Goal: Task Accomplishment & Management: Use online tool/utility

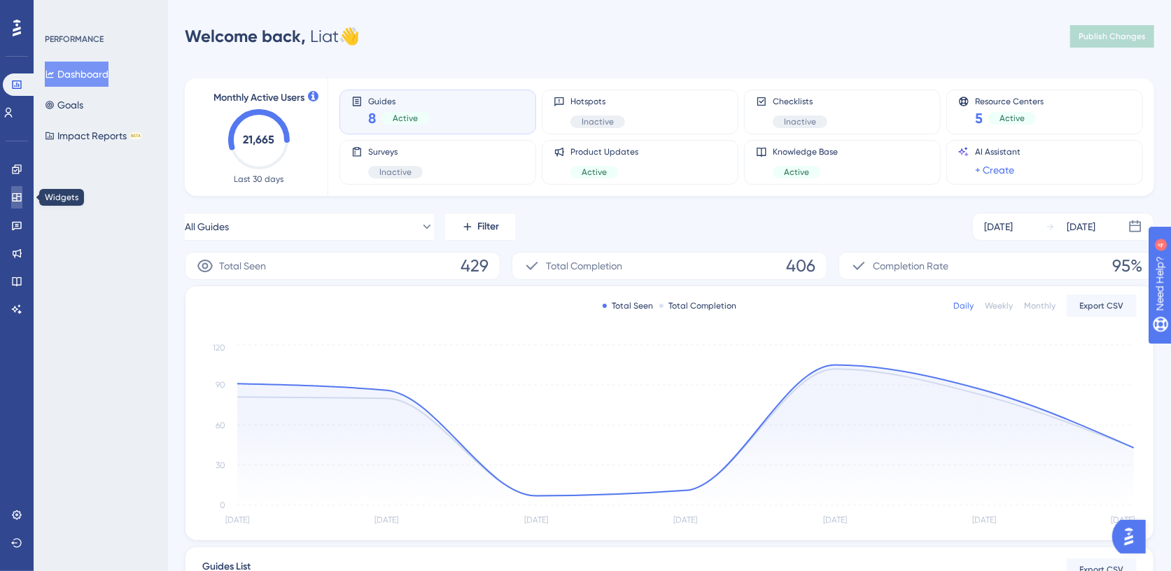
click at [15, 192] on icon at bounding box center [16, 197] width 11 height 11
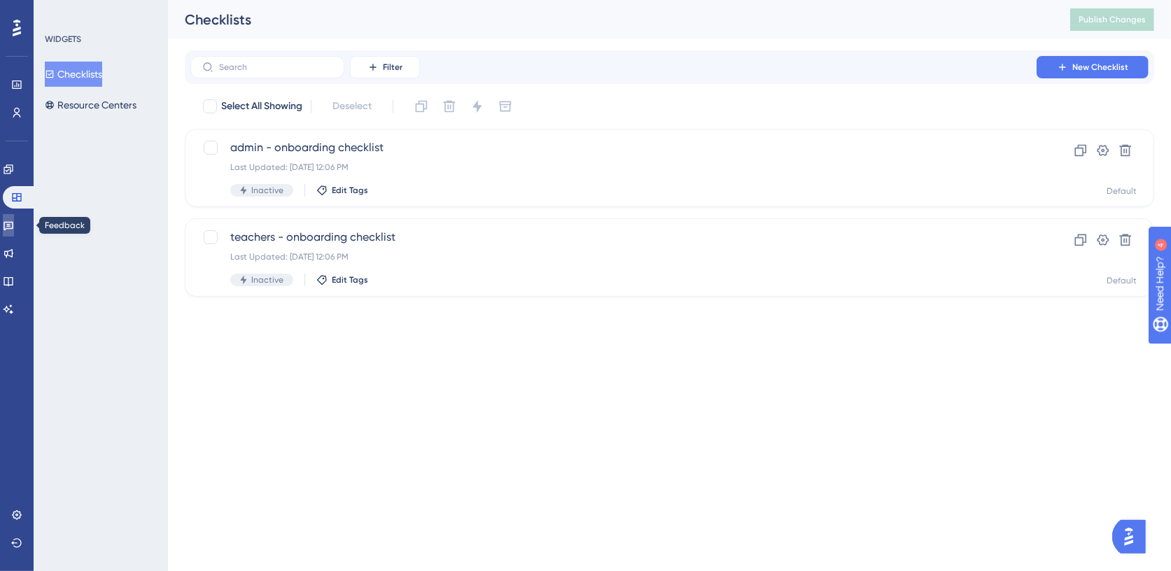
click at [14, 225] on icon at bounding box center [8, 225] width 11 height 11
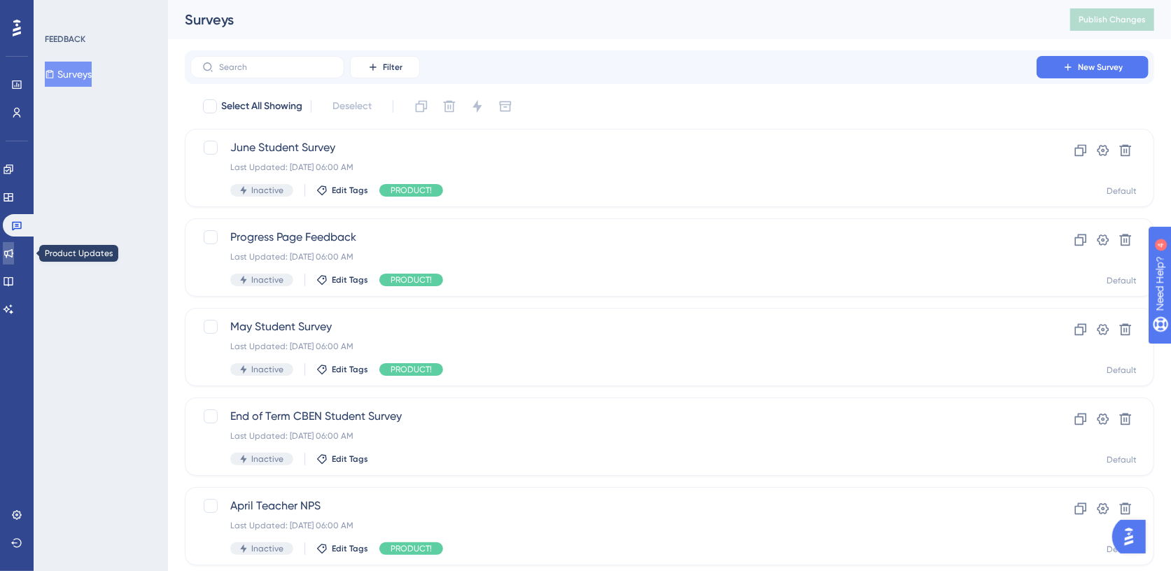
click at [13, 256] on icon at bounding box center [8, 253] width 11 height 11
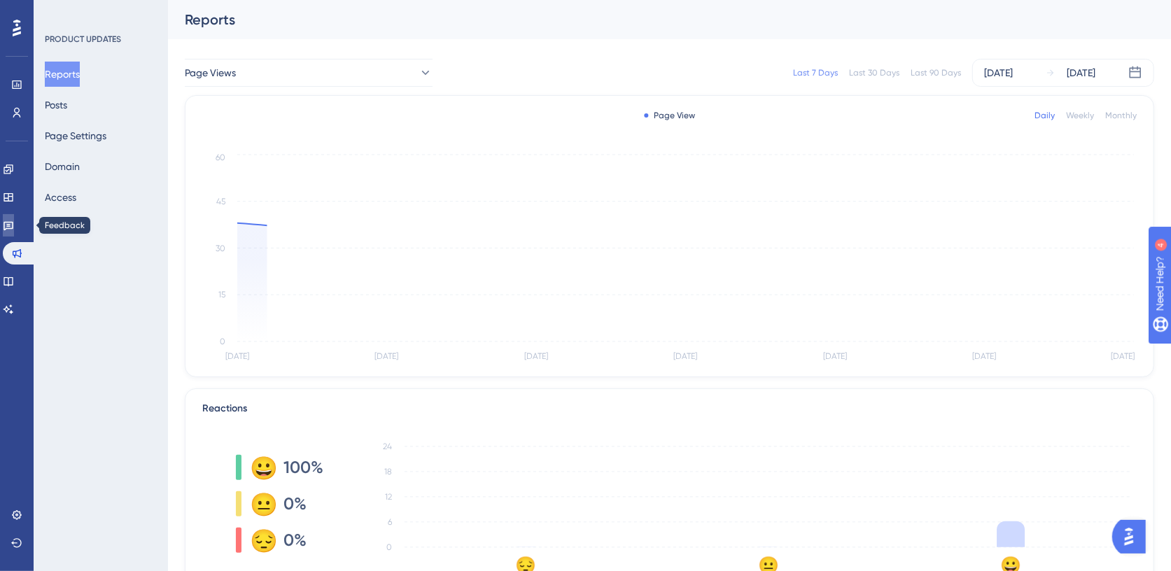
click at [13, 224] on icon at bounding box center [8, 225] width 11 height 11
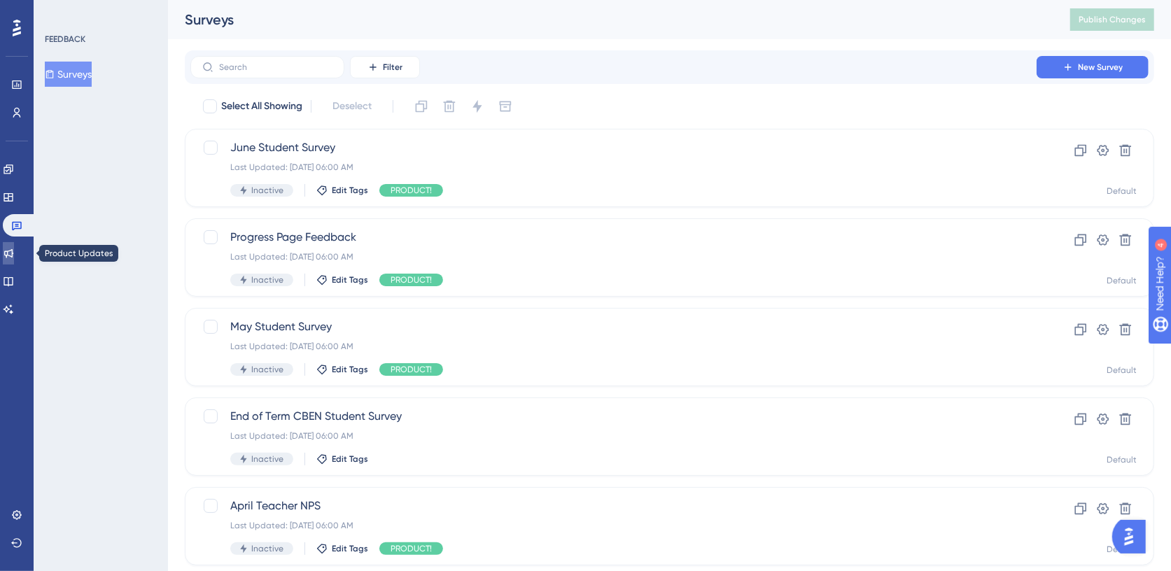
click at [14, 249] on icon at bounding box center [8, 253] width 11 height 11
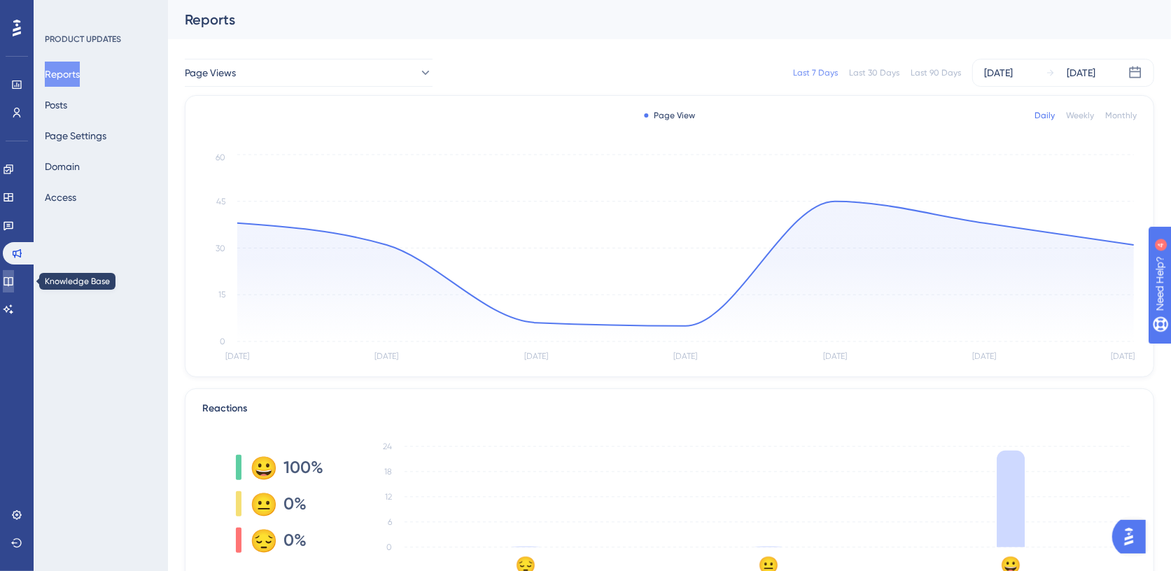
click at [14, 277] on icon at bounding box center [8, 281] width 11 height 11
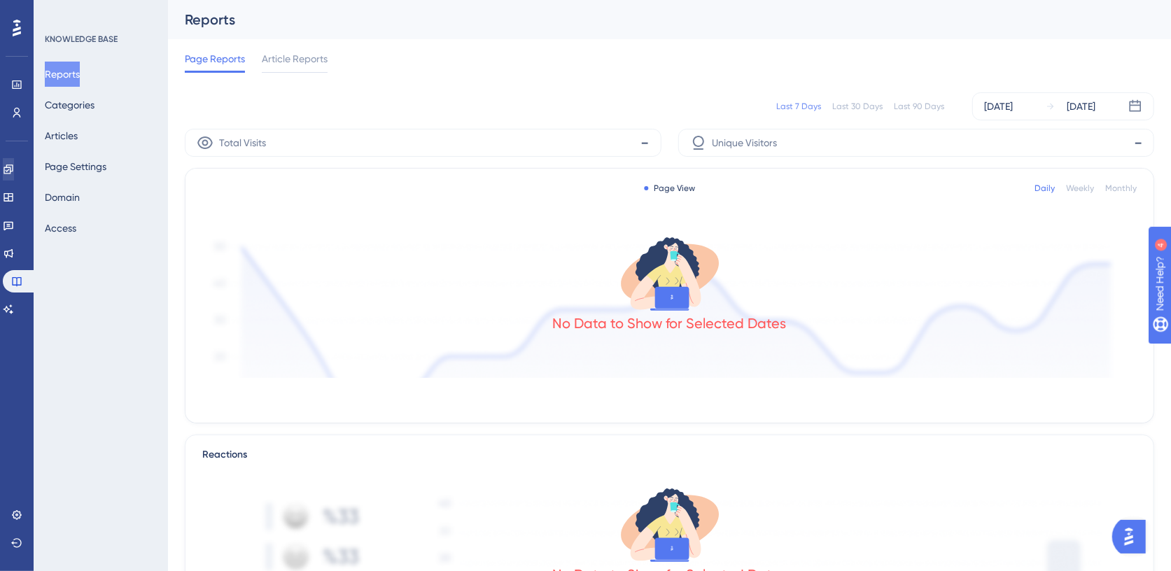
click at [13, 168] on icon at bounding box center [8, 169] width 11 height 11
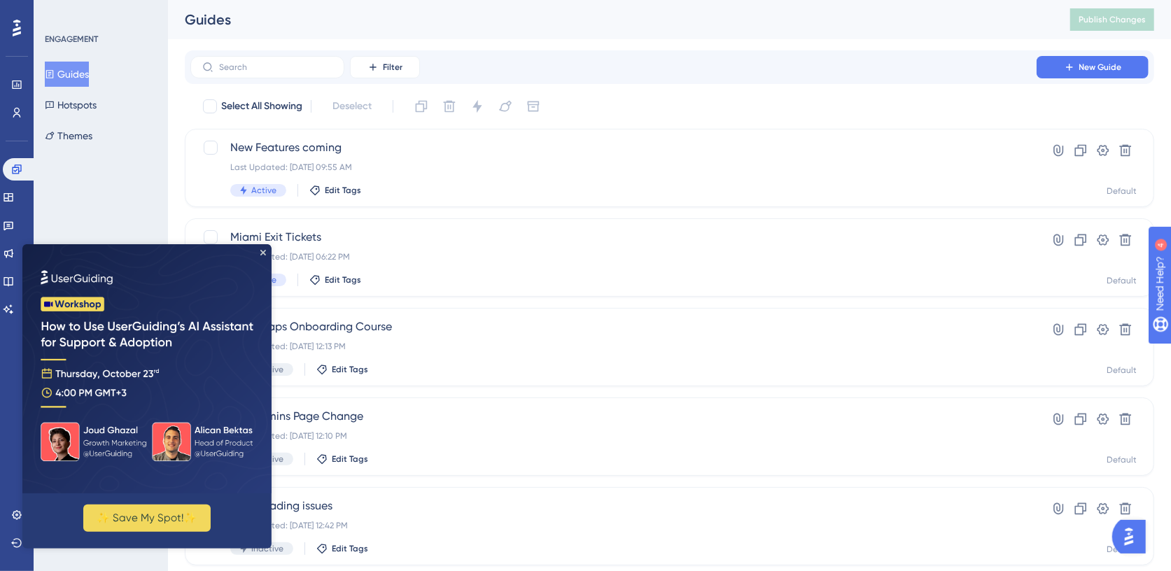
click at [267, 250] on img at bounding box center [146, 368] width 249 height 249
click at [263, 249] on img at bounding box center [146, 368] width 249 height 249
click at [262, 254] on icon "Close Preview" at bounding box center [263, 252] width 6 height 6
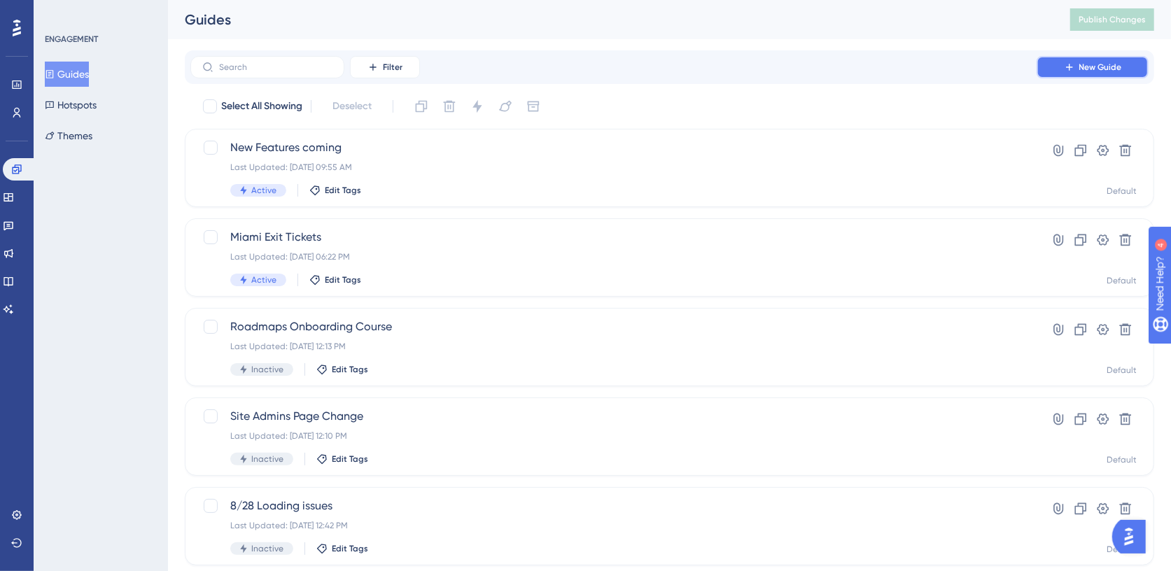
click at [1075, 74] on button "New Guide" at bounding box center [1093, 67] width 112 height 22
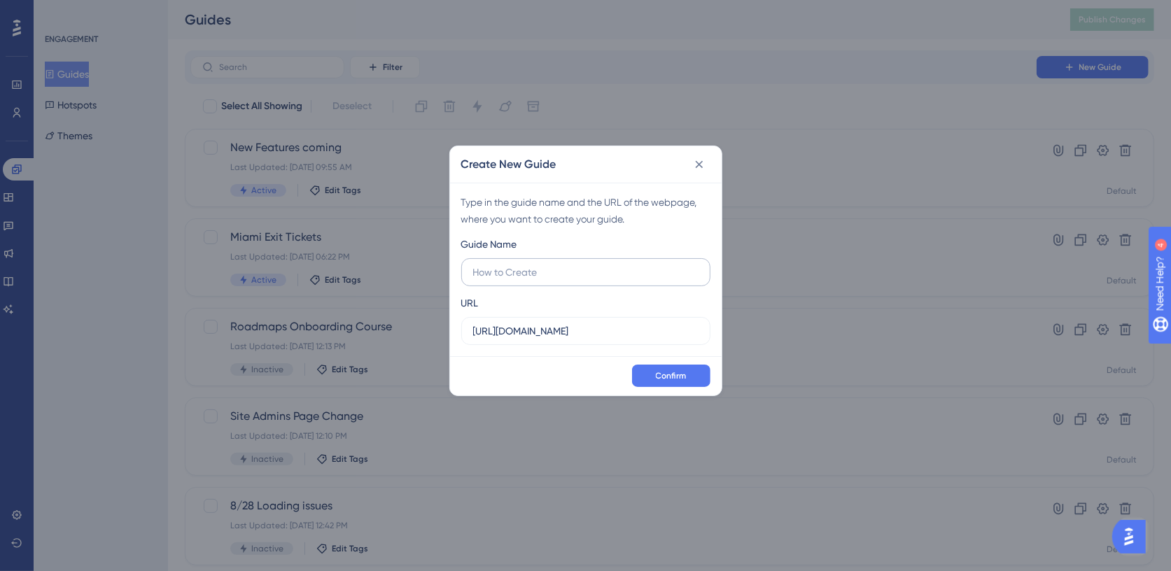
click at [556, 278] on input "text" at bounding box center [585, 272] width 225 height 15
type input "Onboarding Course Challenge"
drag, startPoint x: 536, startPoint y: 335, endPoint x: 523, endPoint y: 335, distance: 13.3
click at [523, 335] on input "https://demo.ttoroadmaps.dev" at bounding box center [585, 330] width 225 height 15
drag, startPoint x: 462, startPoint y: 321, endPoint x: 349, endPoint y: 305, distance: 113.9
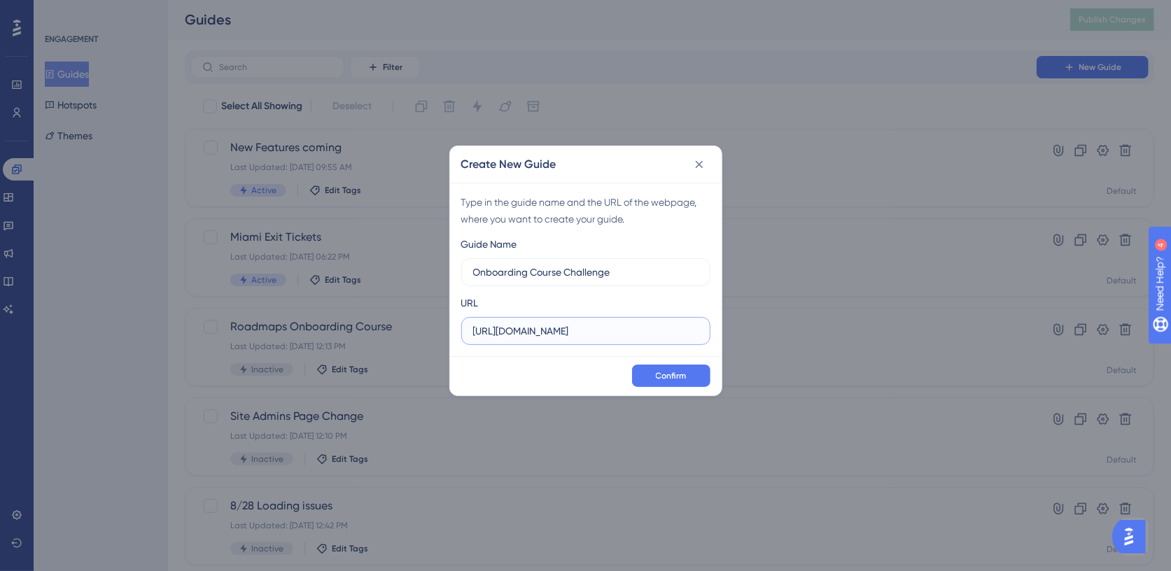
click at [357, 307] on div "Create New Guide Type in the guide name and the URL of the webpage, where you w…" at bounding box center [585, 285] width 1171 height 571
click at [545, 338] on input "text" at bounding box center [585, 330] width 225 height 15
paste input "[URL][DOMAIN_NAME]"
type input "[URL][DOMAIN_NAME]"
click at [674, 373] on span "Confirm" at bounding box center [671, 375] width 31 height 11
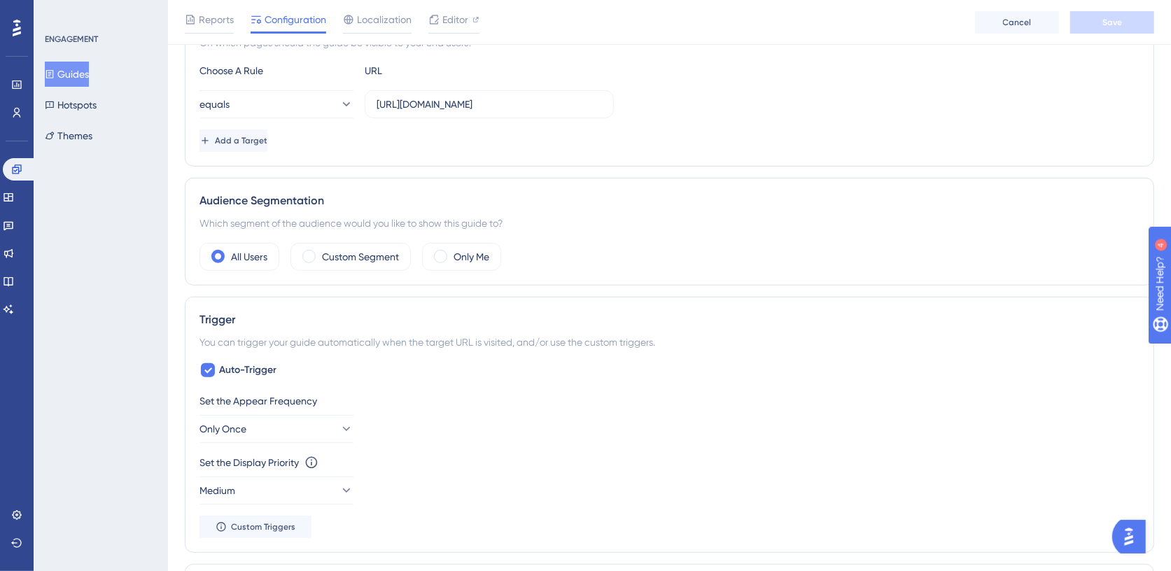
scroll to position [368, 0]
click at [349, 250] on label "Custom Segment" at bounding box center [360, 254] width 77 height 17
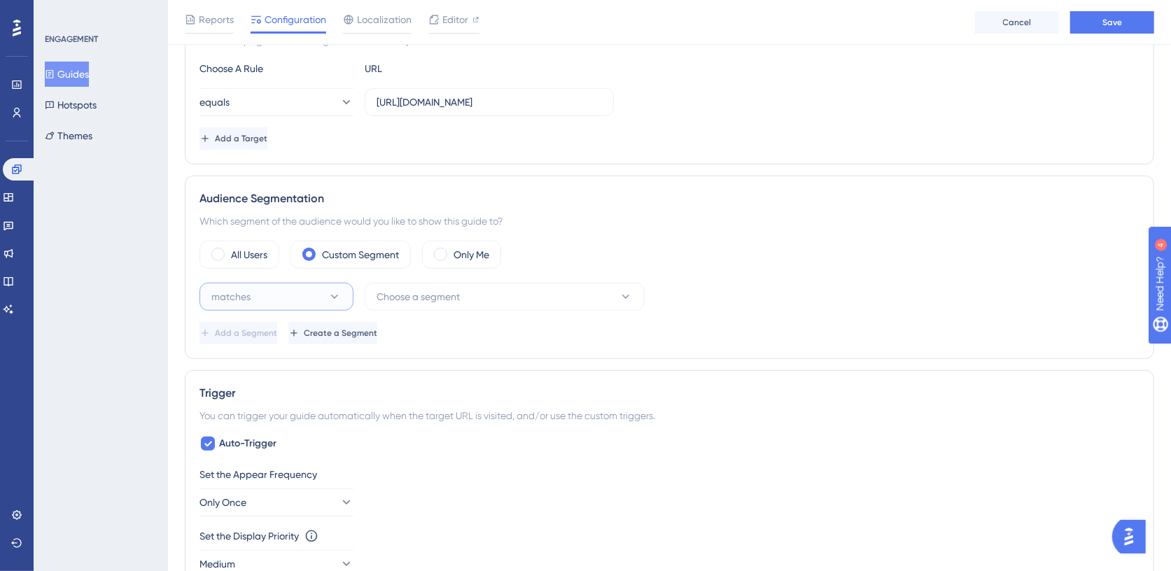
click at [283, 293] on button "matches" at bounding box center [277, 297] width 154 height 28
click at [735, 254] on div "All Users Custom Segment Only Me" at bounding box center [670, 255] width 940 height 28
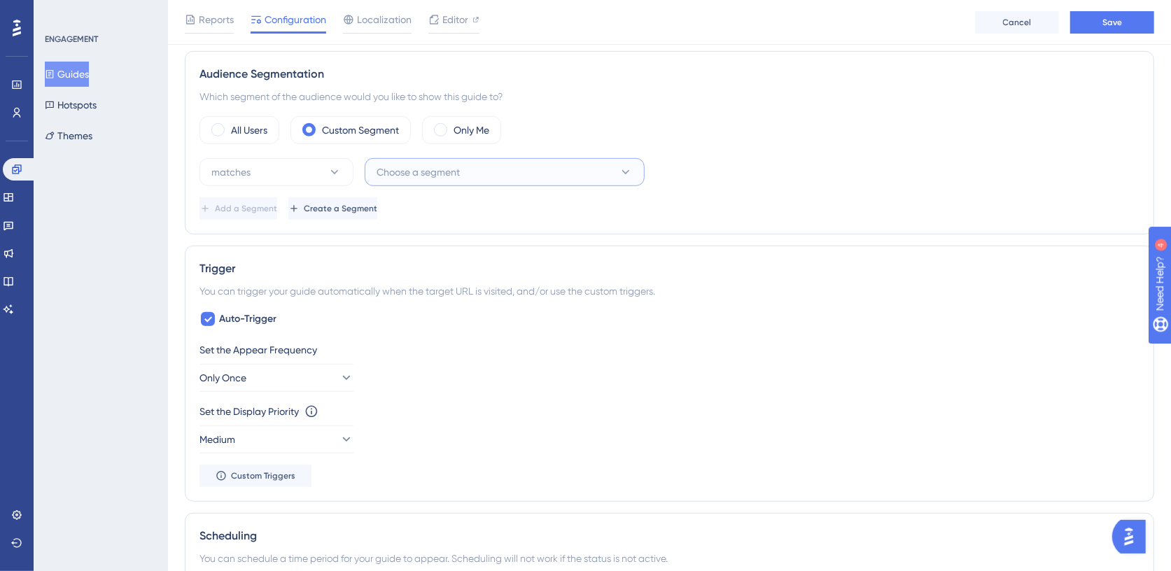
click at [424, 171] on span "Choose a segment" at bounding box center [418, 172] width 83 height 17
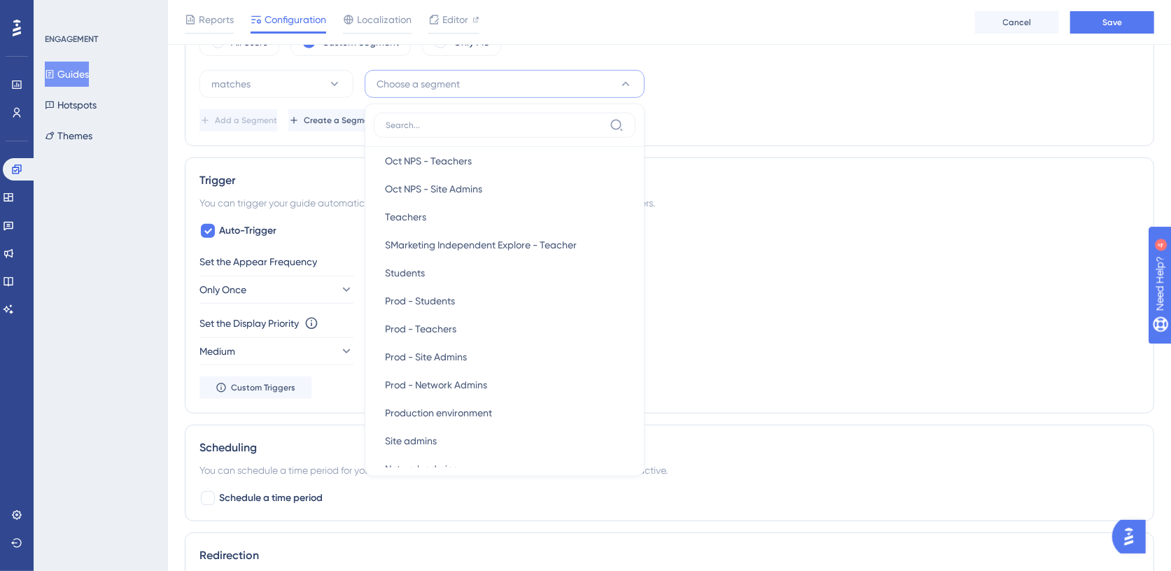
scroll to position [395, 0]
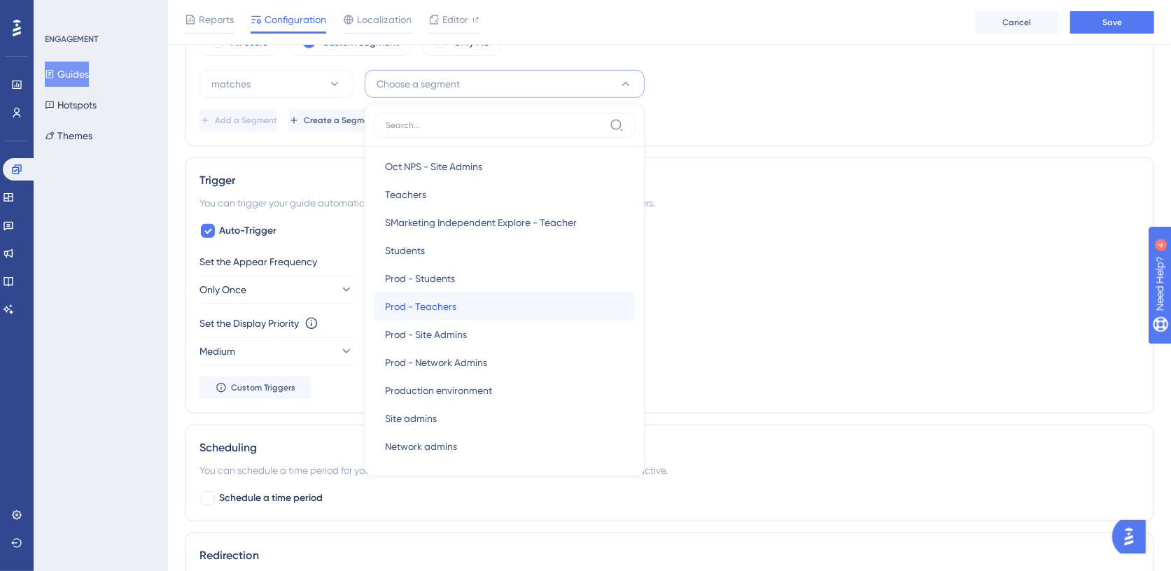
click at [457, 296] on div "Prod - Teachers Prod - Teachers" at bounding box center [504, 307] width 239 height 28
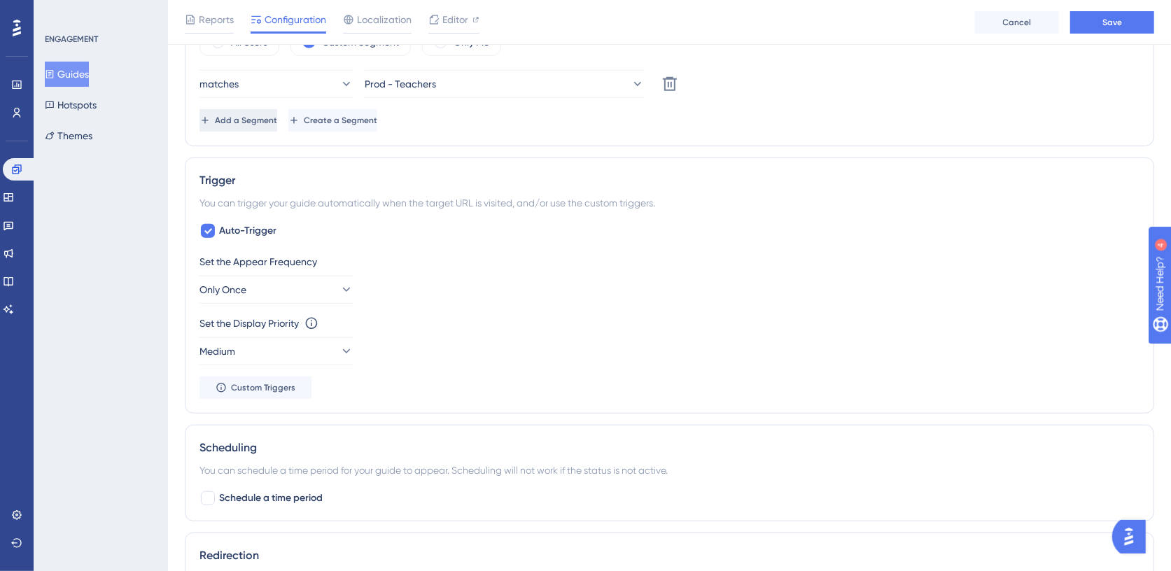
click at [274, 118] on span "Add a Segment" at bounding box center [246, 120] width 62 height 11
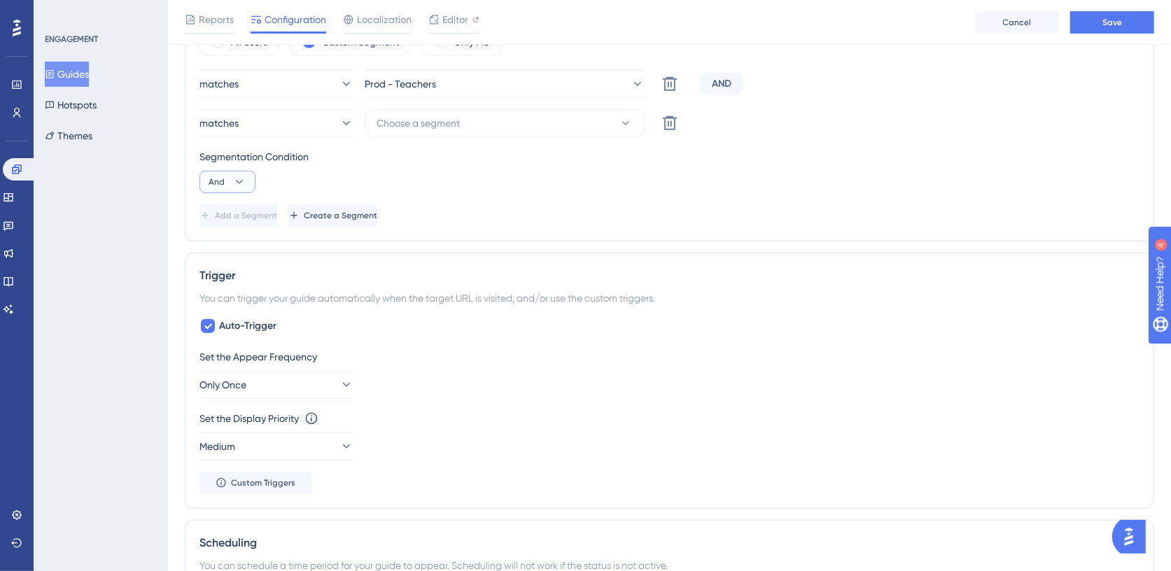
click at [238, 180] on icon at bounding box center [240, 182] width 8 height 4
click at [222, 250] on span "Or" at bounding box center [219, 250] width 11 height 17
click at [406, 127] on span "Choose a segment" at bounding box center [418, 123] width 83 height 17
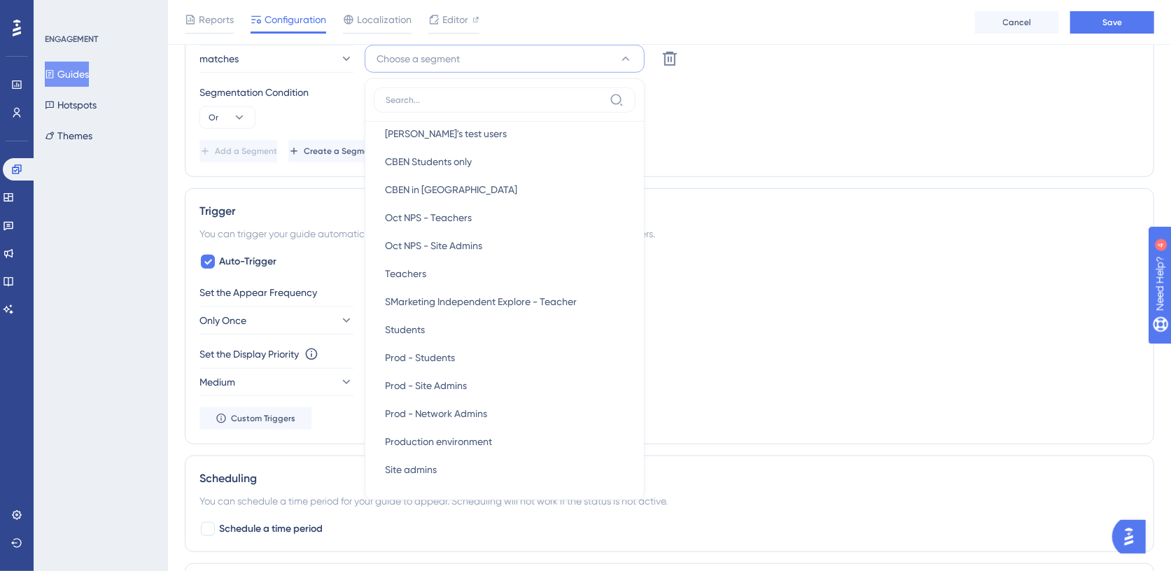
scroll to position [298, 0]
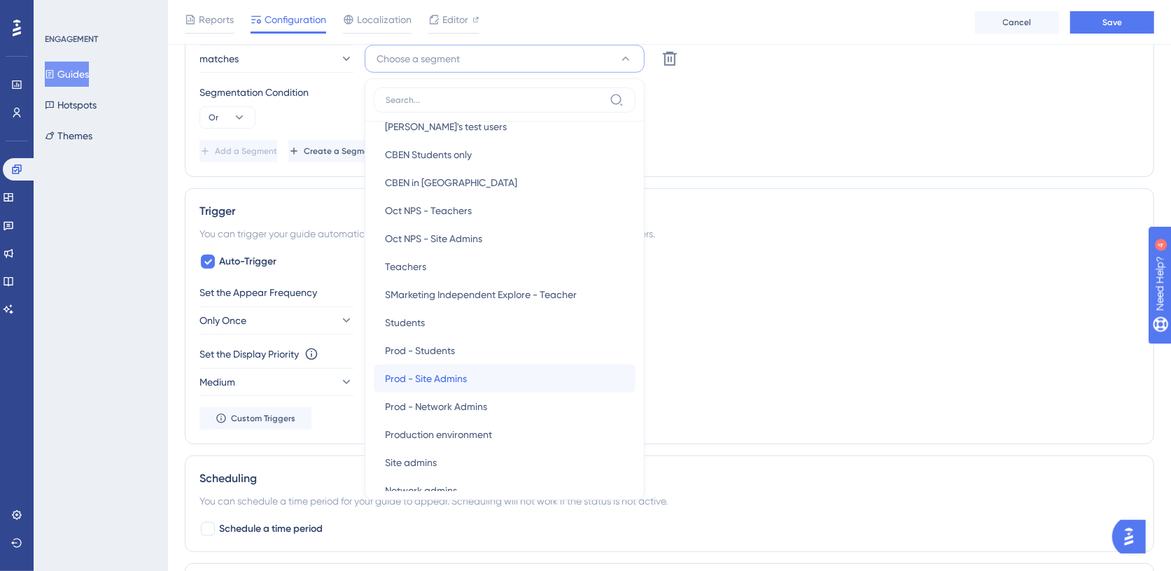
click at [437, 379] on span "Prod - Site Admins" at bounding box center [426, 378] width 82 height 17
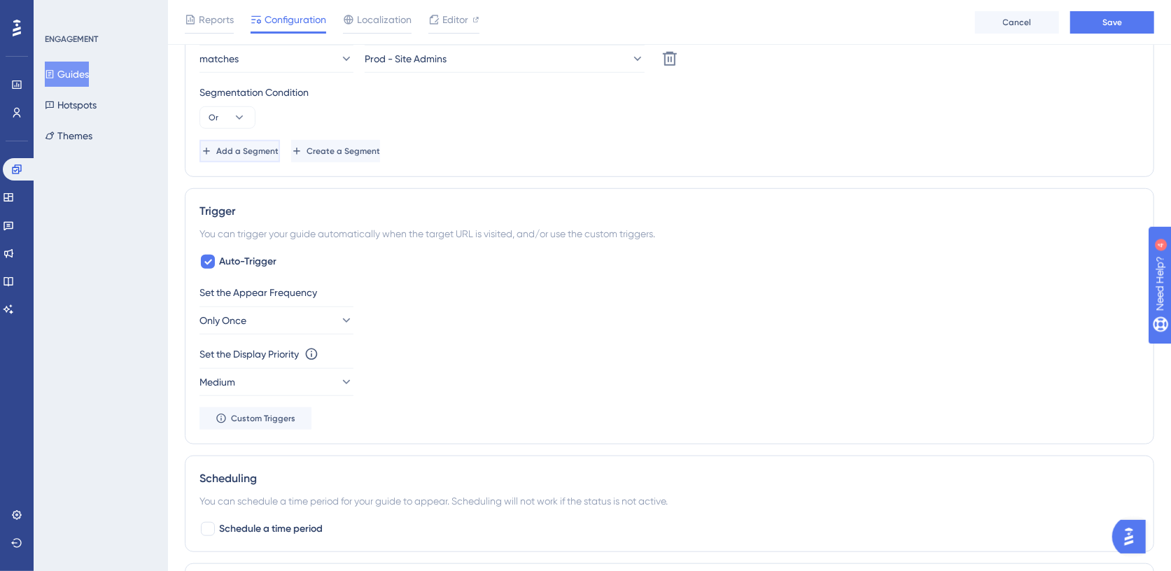
click at [263, 148] on span "Add a Segment" at bounding box center [247, 151] width 62 height 11
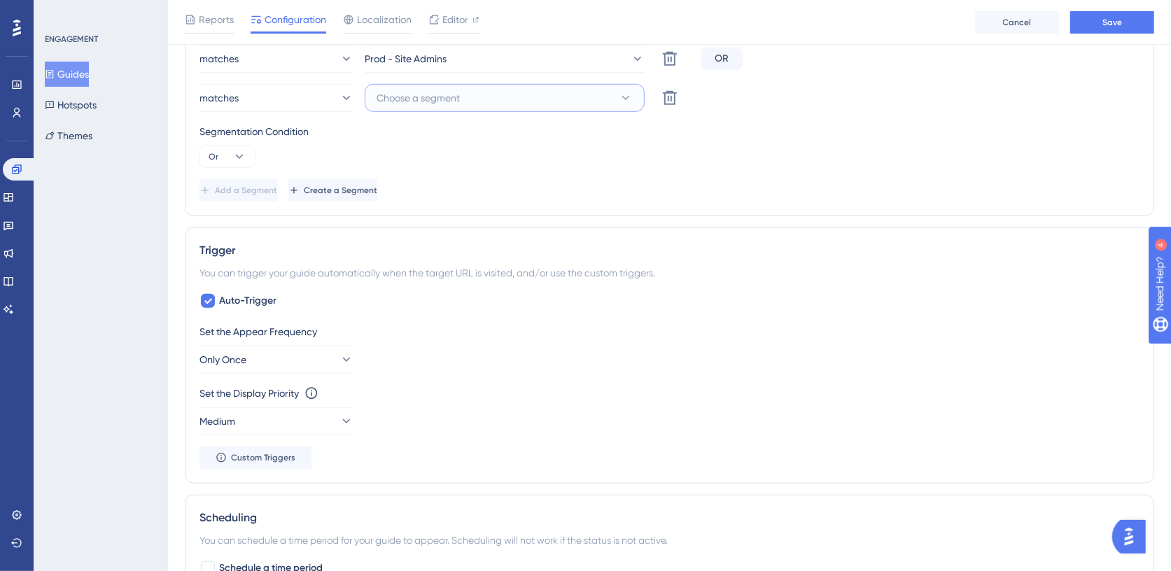
click at [429, 95] on span "Choose a segment" at bounding box center [418, 98] width 83 height 17
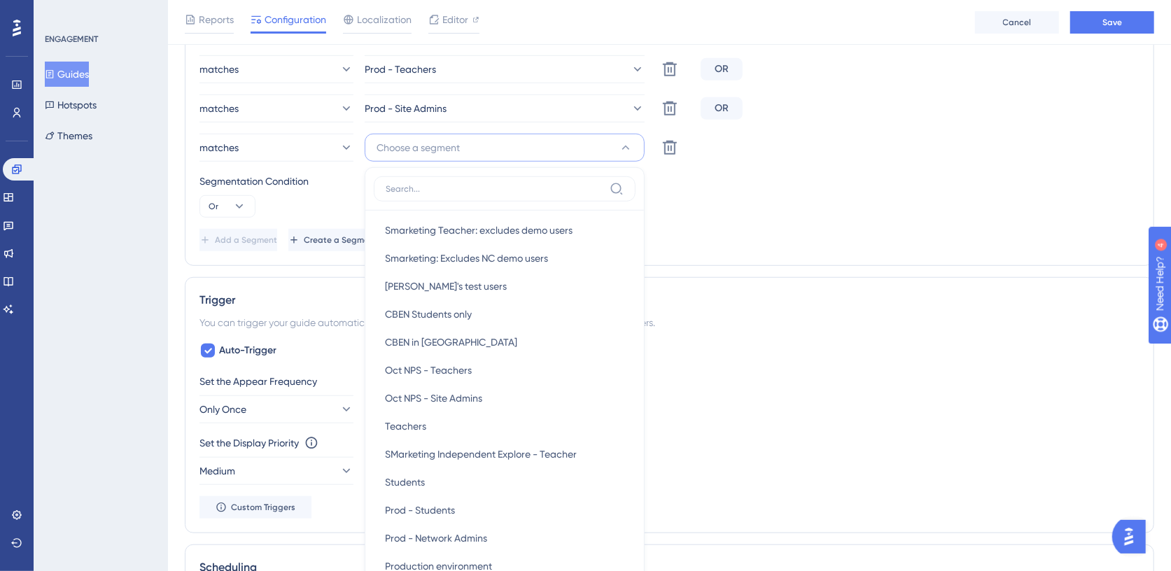
scroll to position [265, 0]
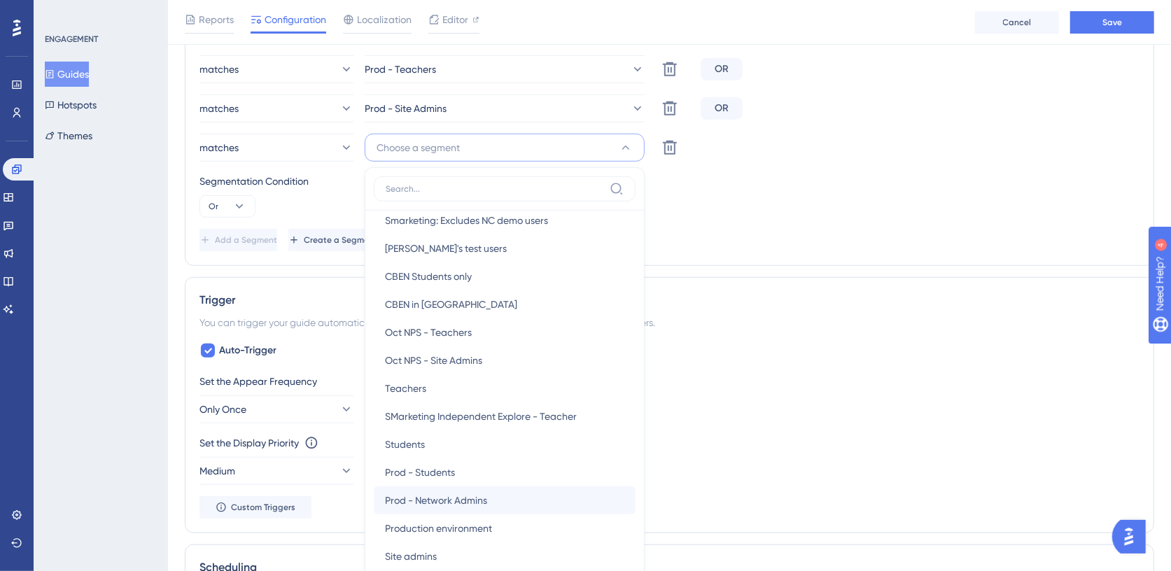
click at [434, 494] on span "Prod - Network Admins" at bounding box center [436, 500] width 102 height 17
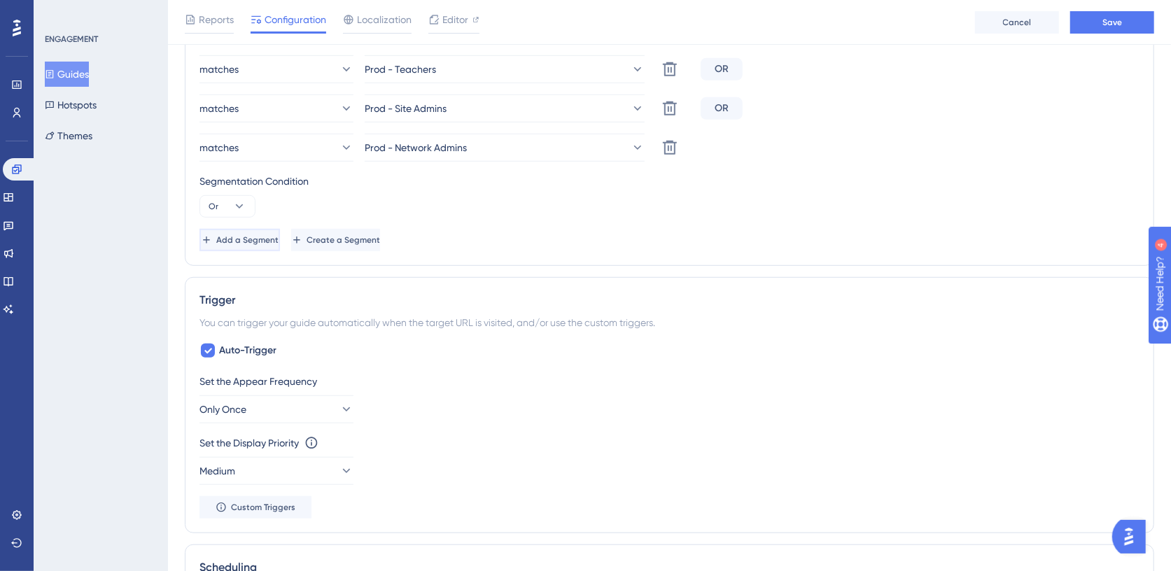
click at [256, 238] on span "Add a Segment" at bounding box center [247, 240] width 62 height 11
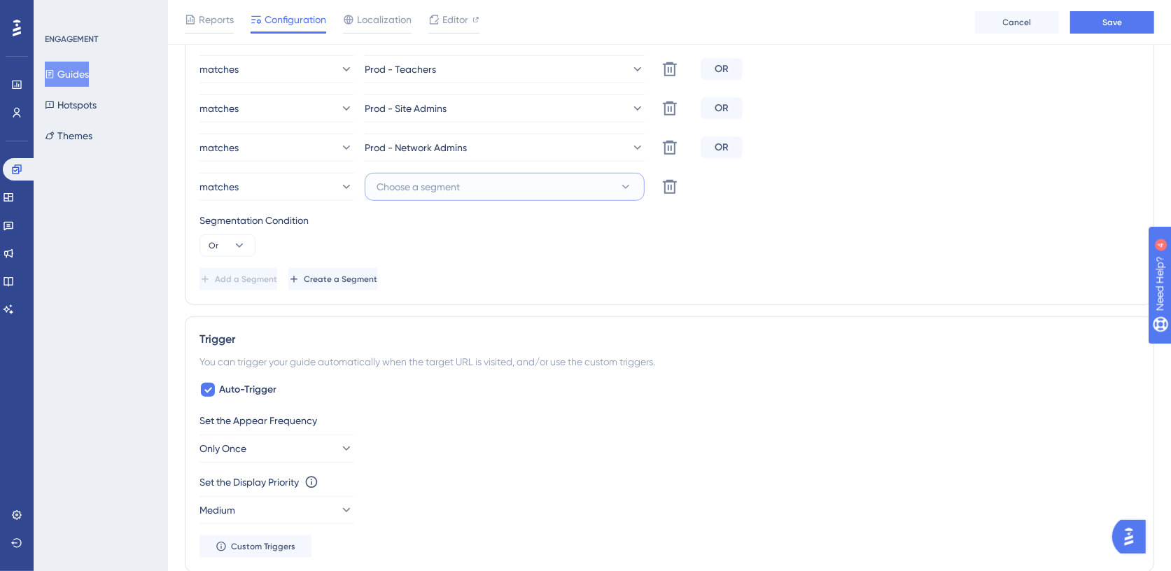
click at [384, 185] on span "Choose a segment" at bounding box center [418, 187] width 83 height 17
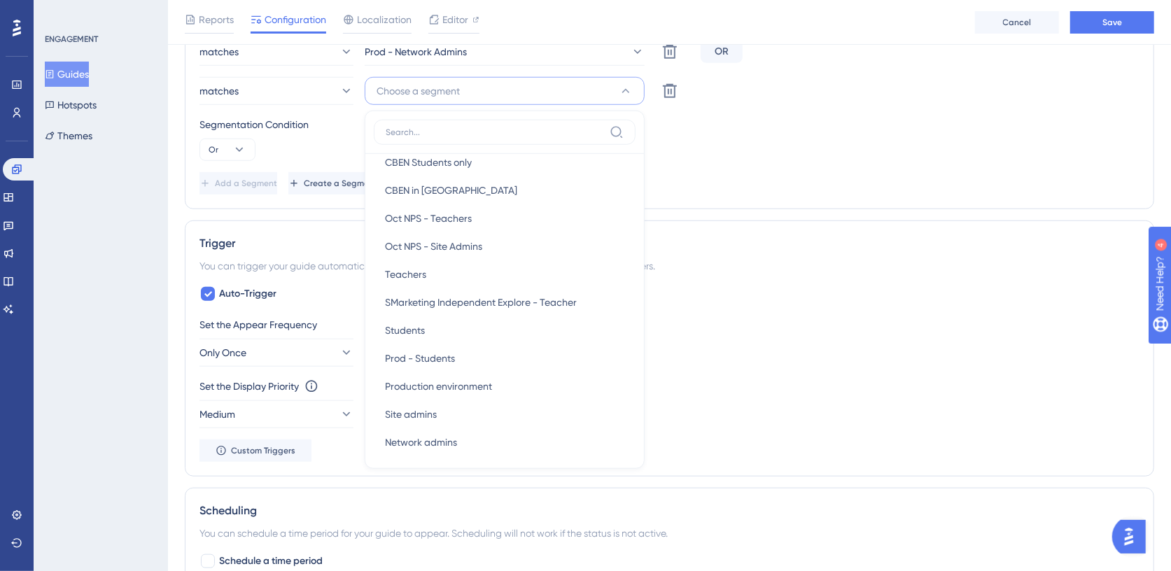
scroll to position [326, 0]
click at [707, 180] on div "Add a Segment Create a Segment" at bounding box center [670, 183] width 940 height 22
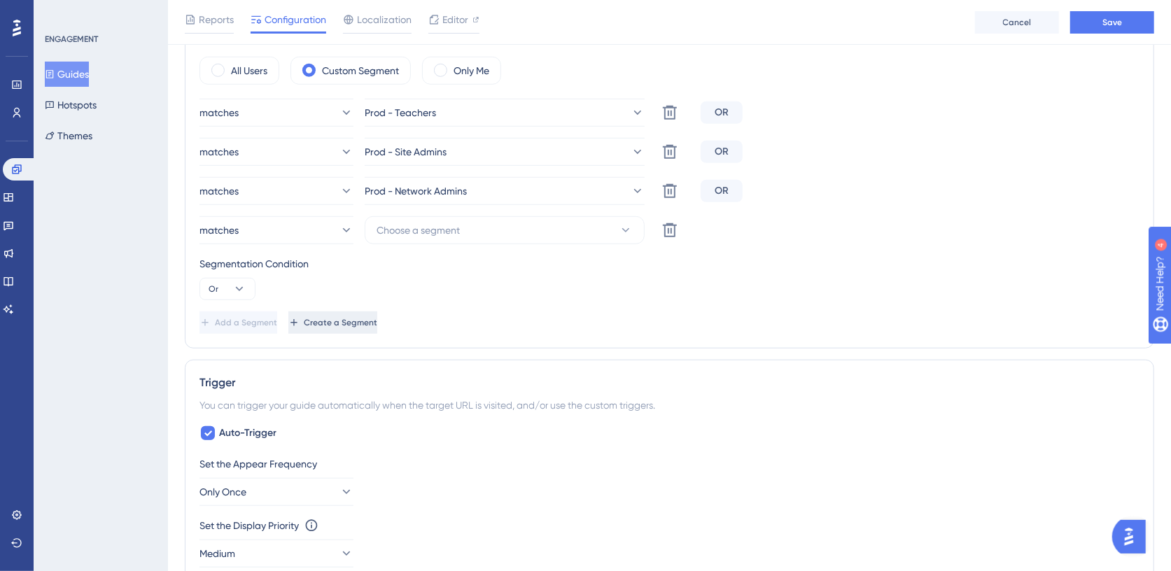
scroll to position [531, 0]
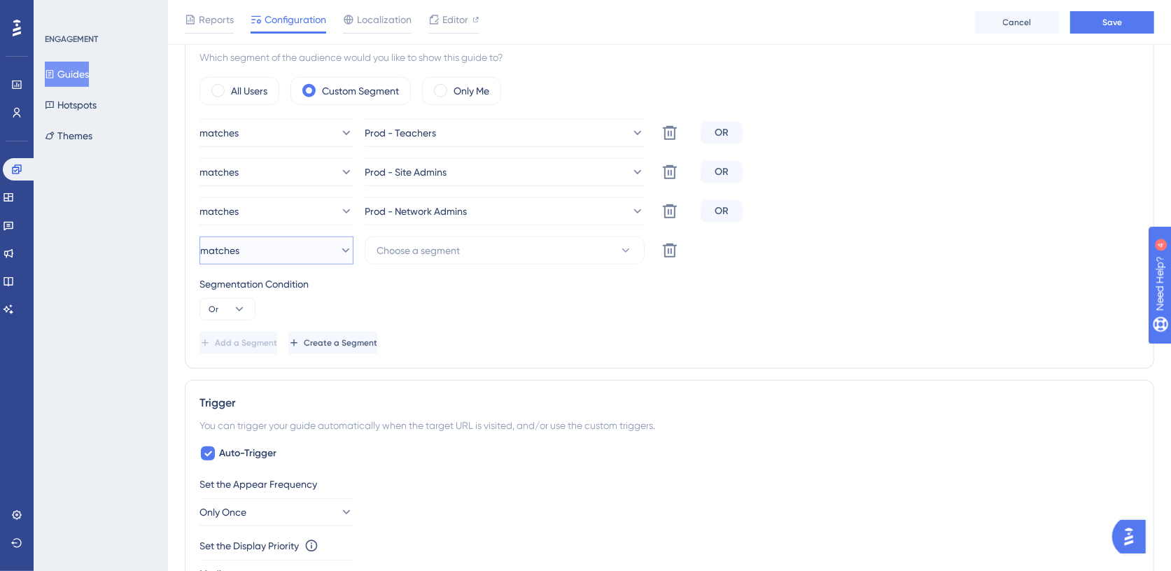
click at [339, 244] on icon at bounding box center [346, 251] width 14 height 14
click at [279, 322] on span "doesn't match" at bounding box center [252, 321] width 64 height 17
click at [676, 251] on icon at bounding box center [670, 250] width 17 height 17
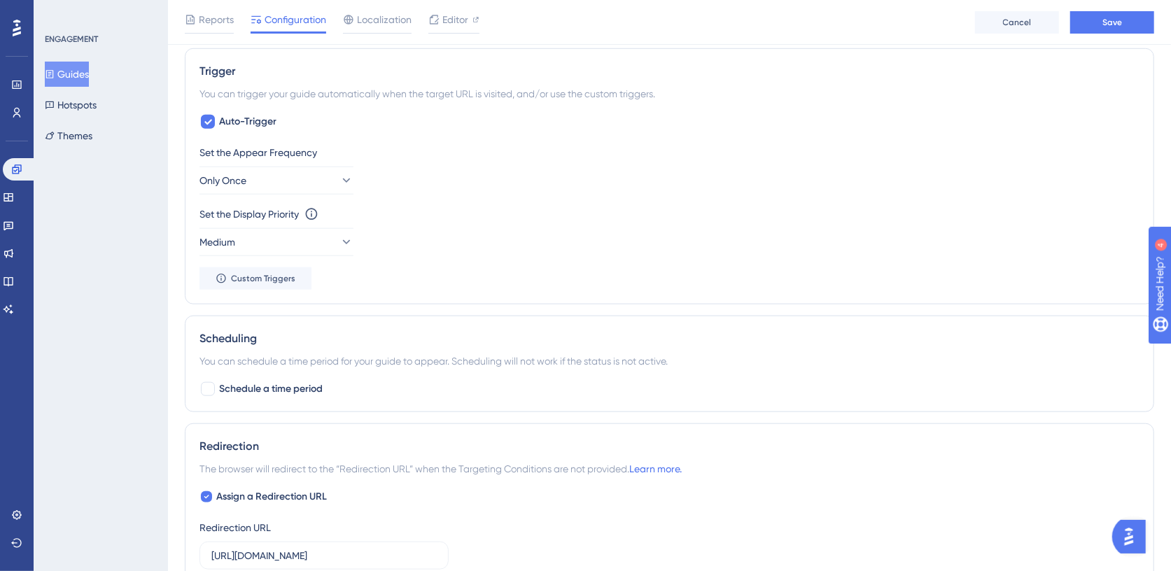
scroll to position [825, 0]
click at [248, 382] on span "Schedule a time period" at bounding box center [271, 388] width 104 height 17
checkbox input "true"
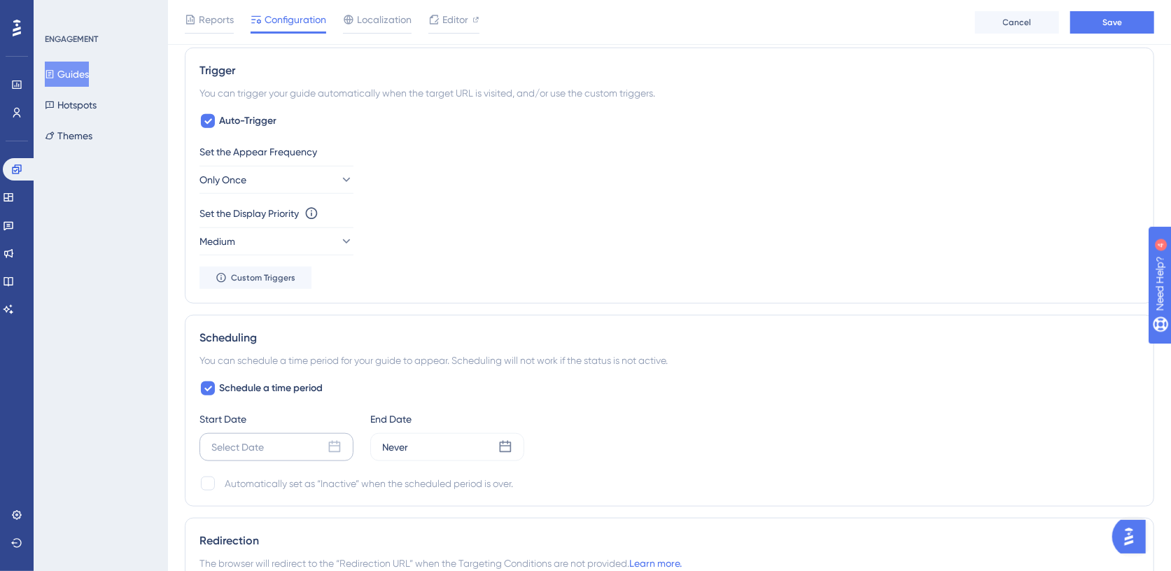
click at [335, 440] on icon at bounding box center [335, 447] width 14 height 14
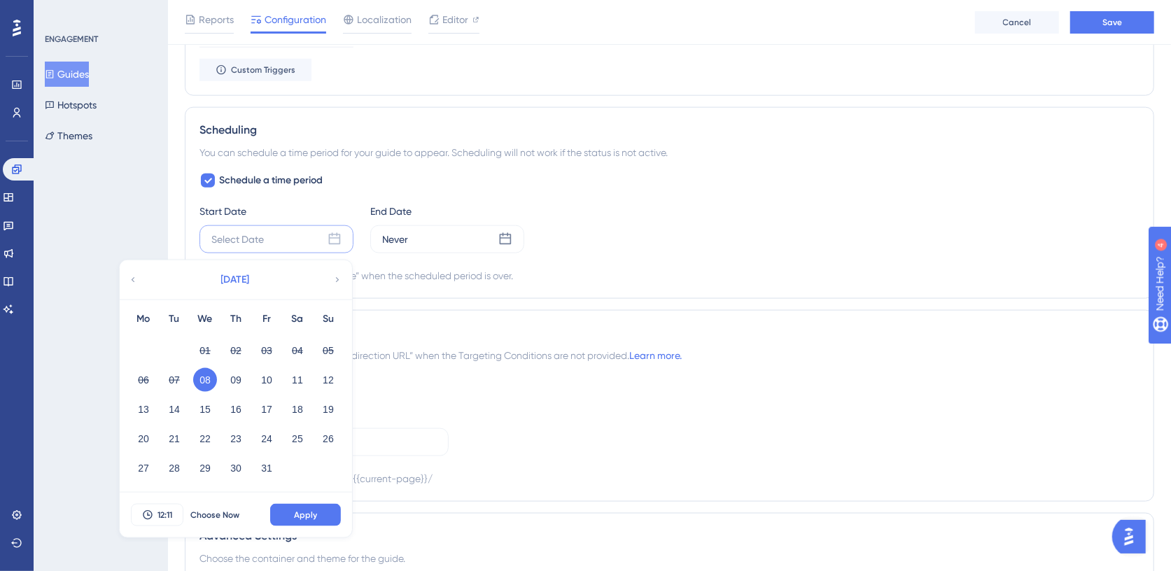
scroll to position [1038, 0]
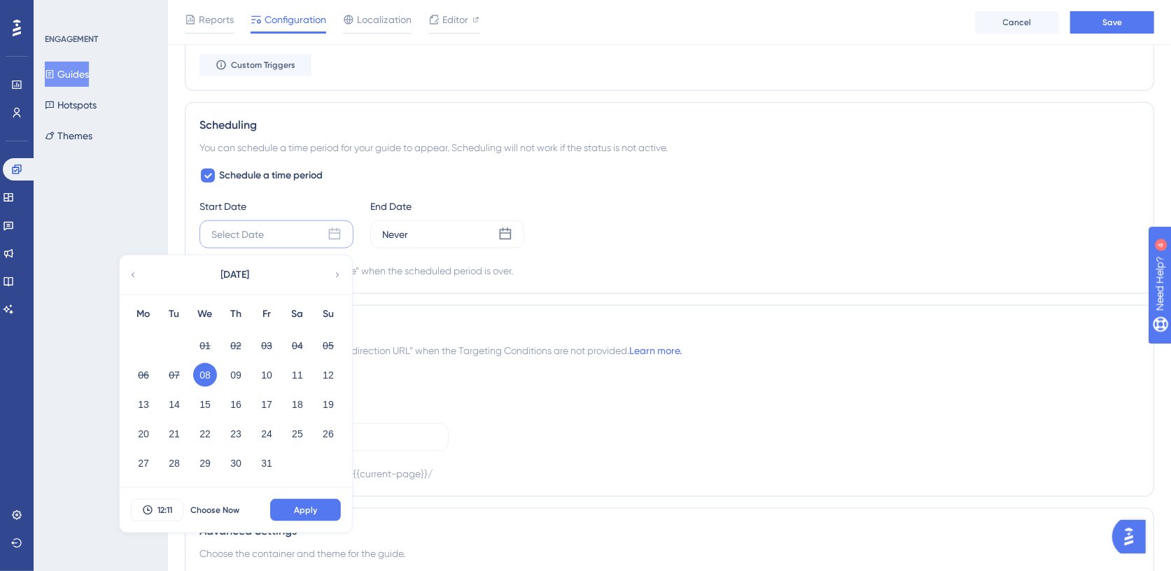
click at [209, 370] on button "08" at bounding box center [205, 375] width 24 height 24
click at [216, 508] on span "Choose Now" at bounding box center [214, 510] width 49 height 11
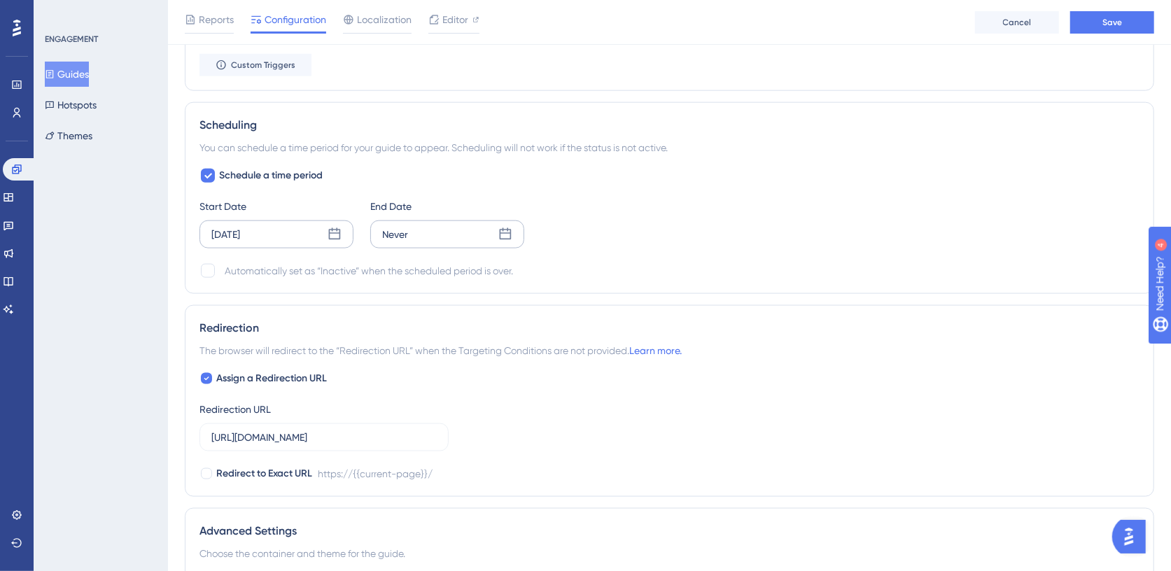
click at [501, 228] on icon at bounding box center [506, 235] width 14 height 14
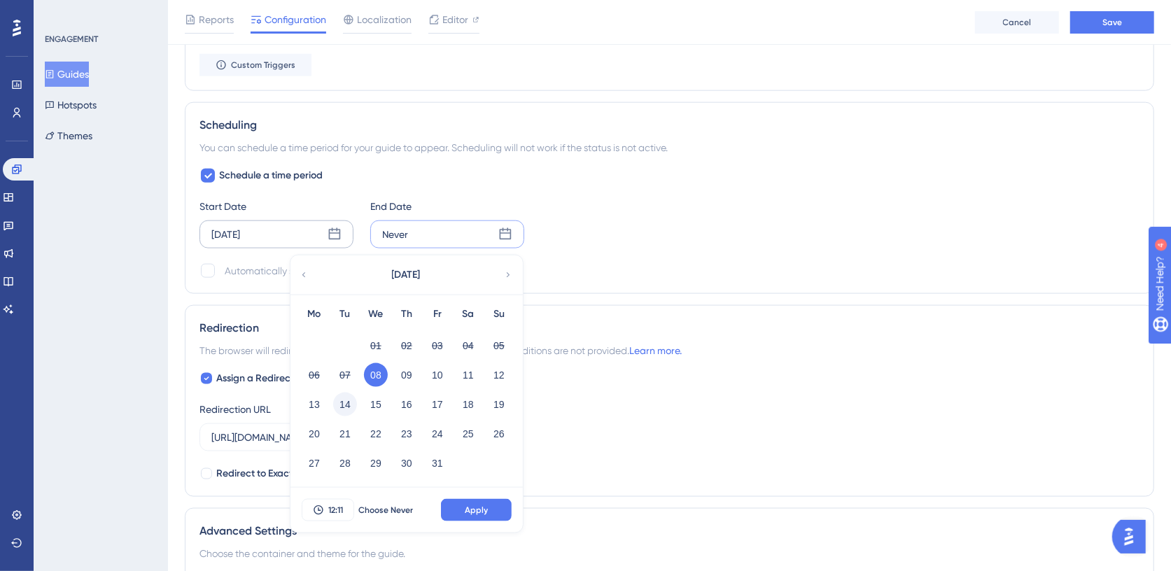
click at [347, 401] on button "14" at bounding box center [345, 405] width 24 height 24
click at [475, 508] on span "Apply" at bounding box center [476, 510] width 23 height 11
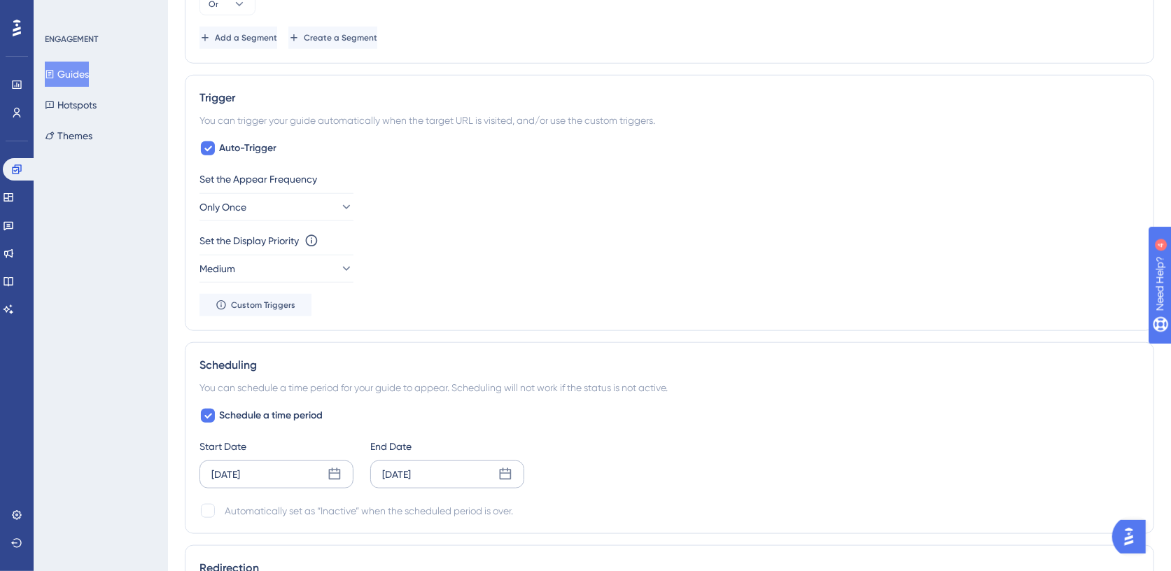
scroll to position [0, 0]
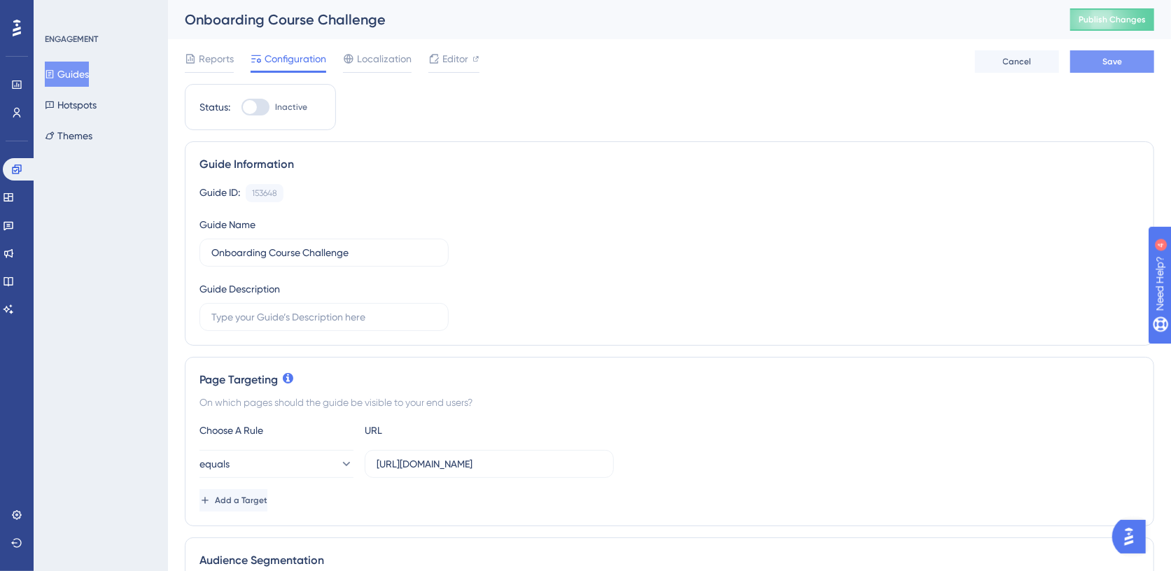
click at [1101, 56] on button "Save" at bounding box center [1113, 61] width 84 height 22
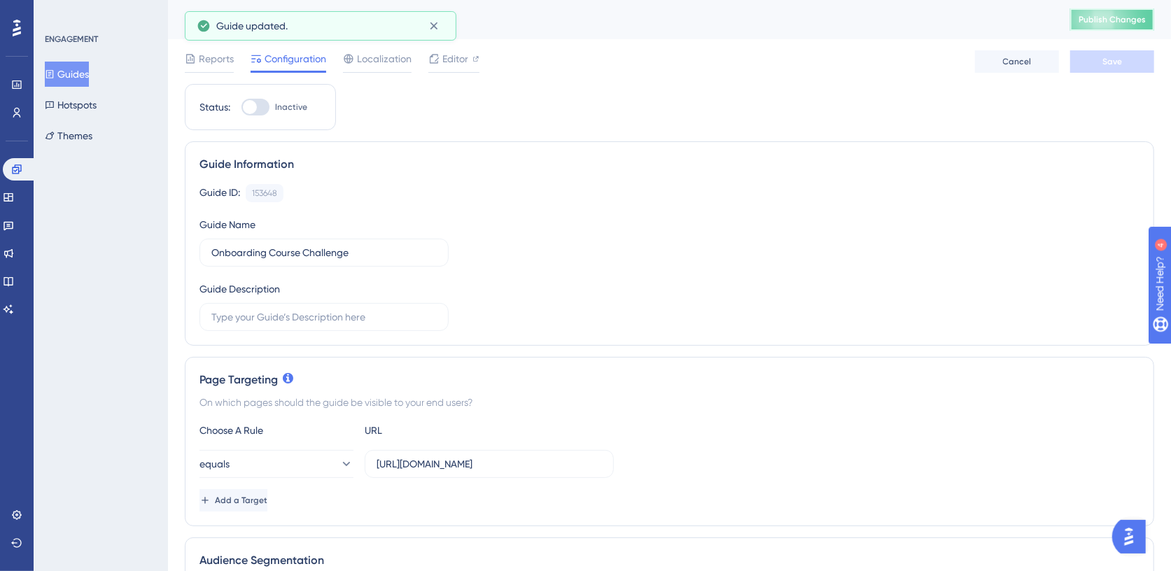
click at [1108, 21] on span "Publish Changes" at bounding box center [1112, 19] width 67 height 11
